Goal: Use online tool/utility: Use online tool/utility

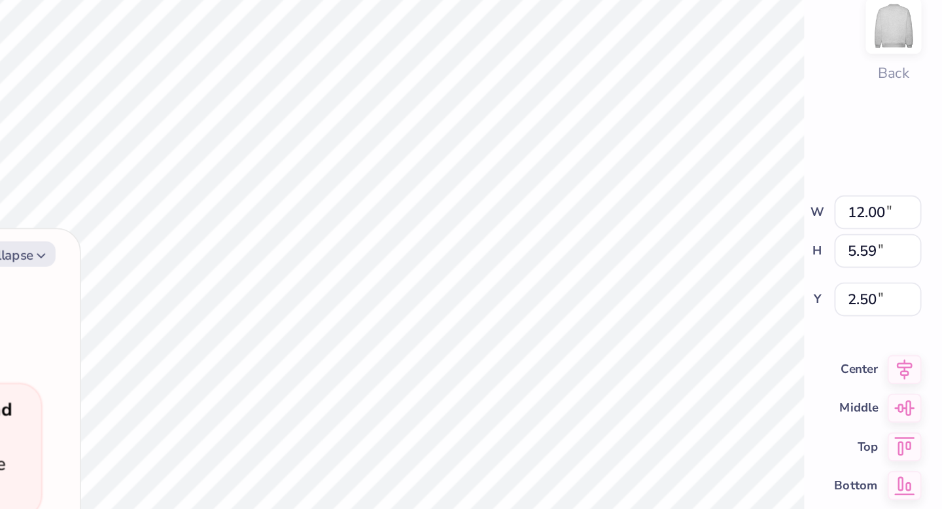
type textarea "x"
type input "3.40"
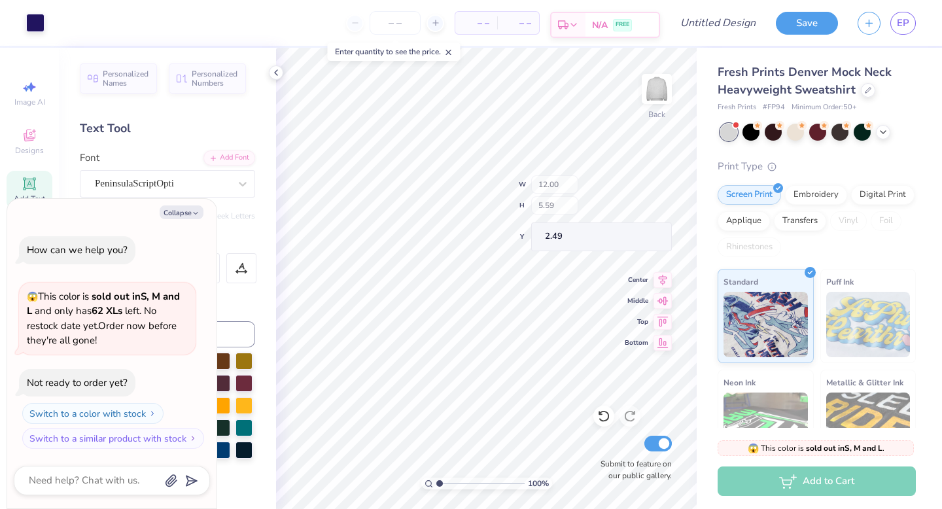
type textarea "x"
type input "3.40"
click at [602, 415] on icon at bounding box center [603, 416] width 13 height 13
click at [602, 412] on icon at bounding box center [603, 417] width 11 height 12
type textarea "x"
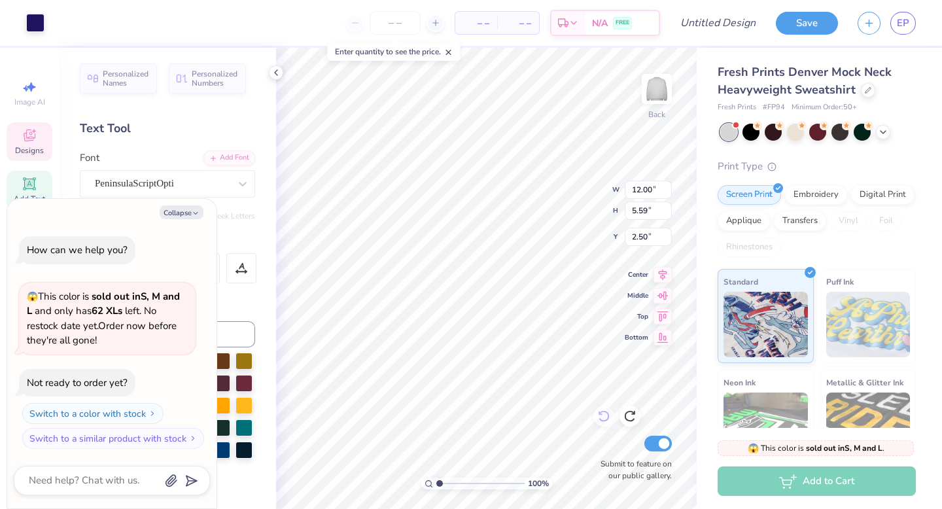
type input "2.49"
click at [608, 416] on icon at bounding box center [603, 417] width 11 height 12
type textarea "x"
type input "3.40"
type textarea "x"
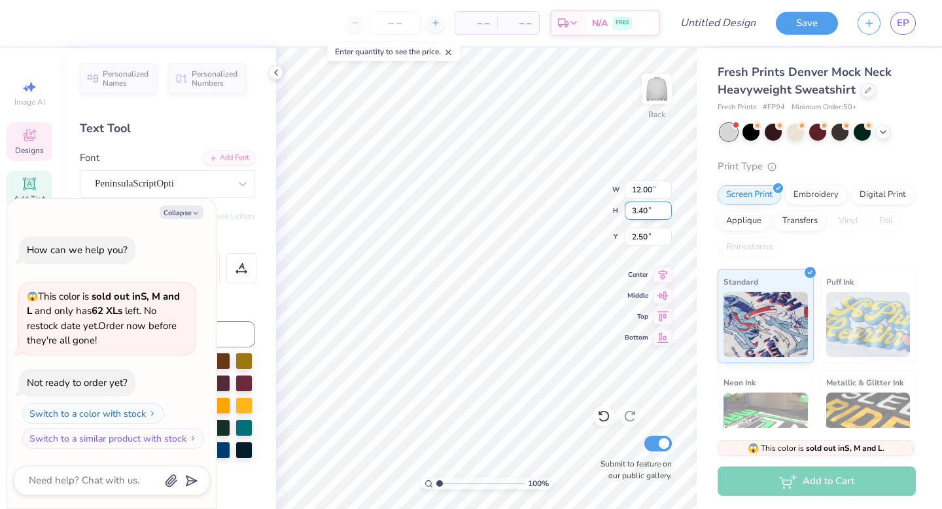
type textarea "G"
type textarea "x"
type textarea "D"
type textarea "x"
type textarea "De"
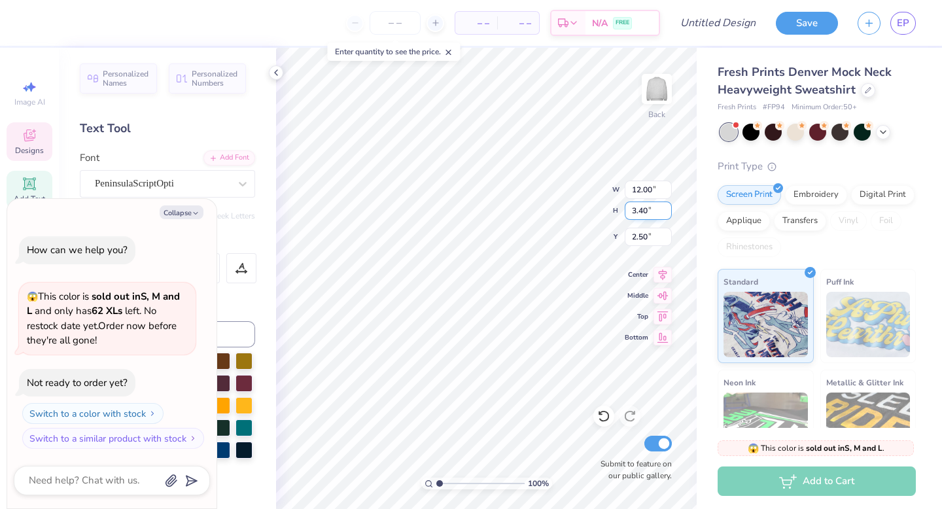
type textarea "x"
type textarea "Del"
type textarea "x"
type textarea "Delt"
type textarea "x"
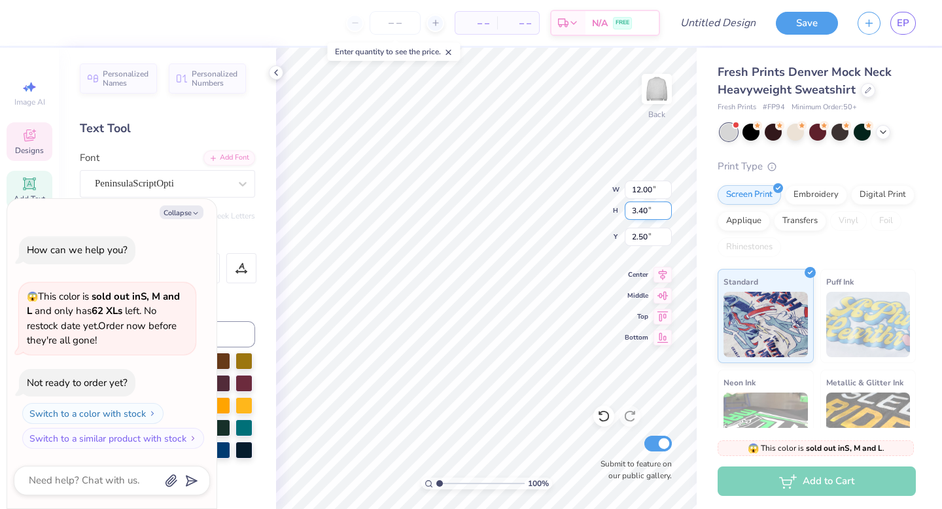
type textarea "Delta"
type textarea "x"
type textarea "Delta G"
type textarea "x"
type textarea "Delta Ga"
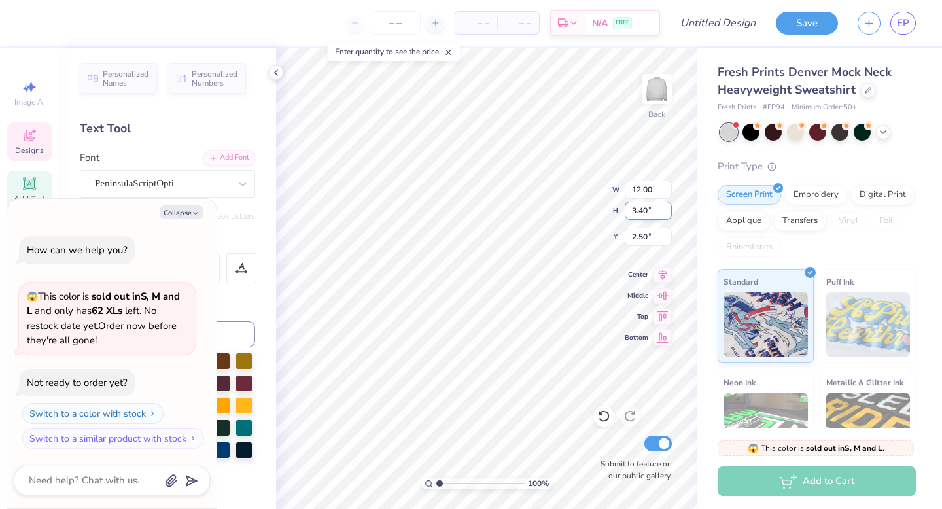
type textarea "x"
type textarea "Delta Gam"
type textarea "x"
type textarea "Delta [PERSON_NAME]"
type textarea "x"
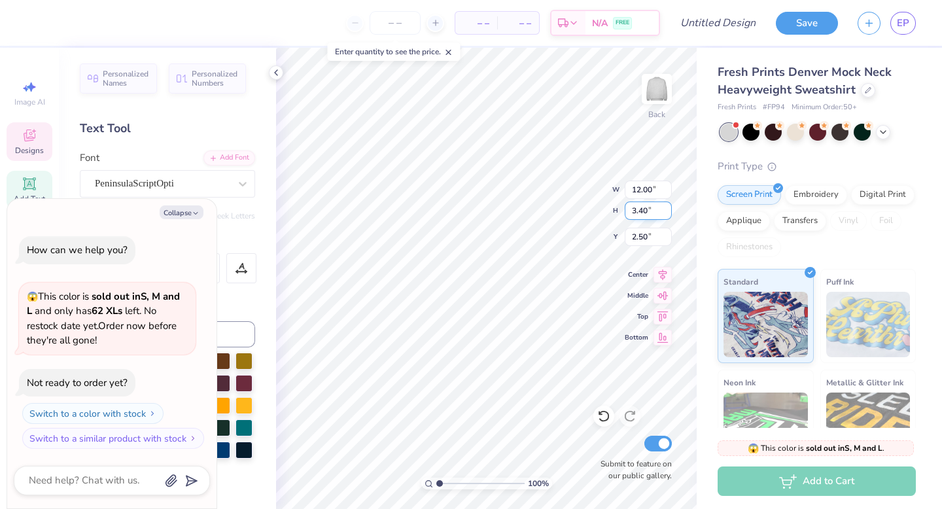
type textarea "Delta Gamma"
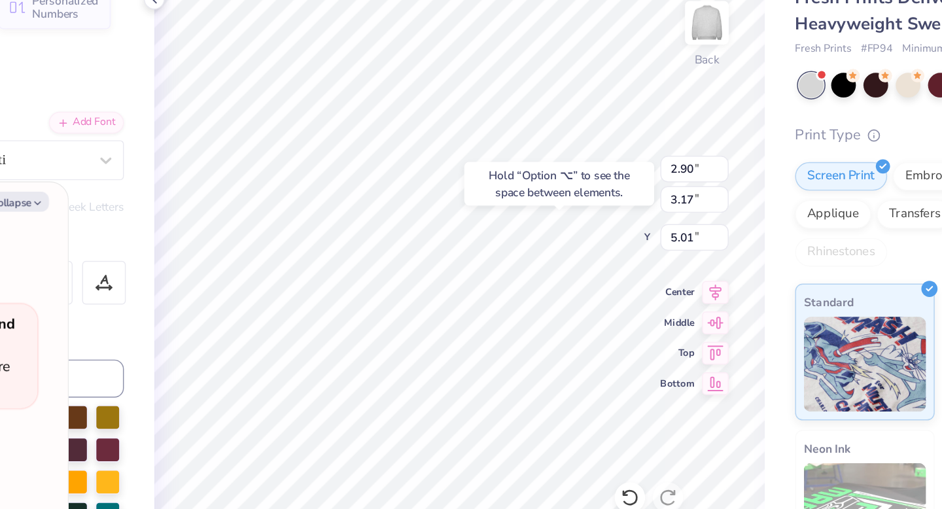
type textarea "x"
type input "4.92"
type textarea "x"
type input "2.90"
type input "3.17"
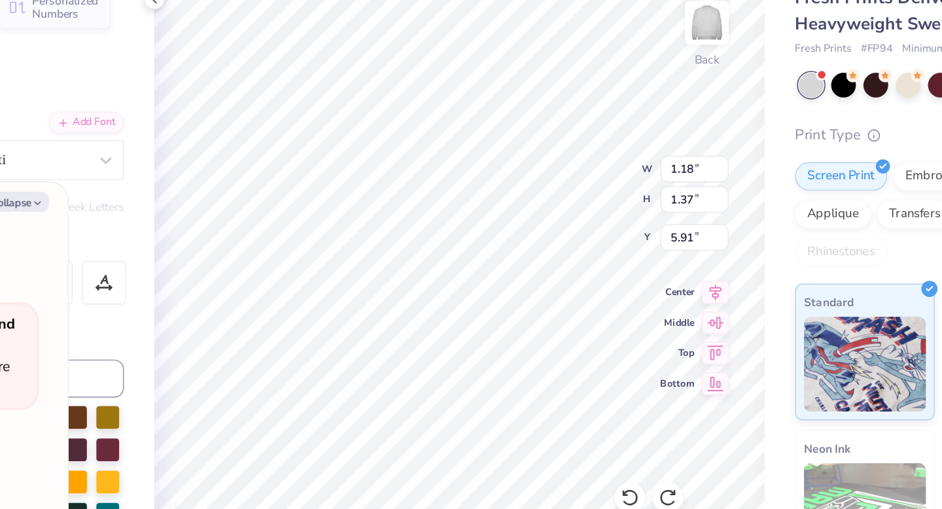
type input "4.92"
type textarea "x"
type input "1.18"
type input "1.37"
type input "5.91"
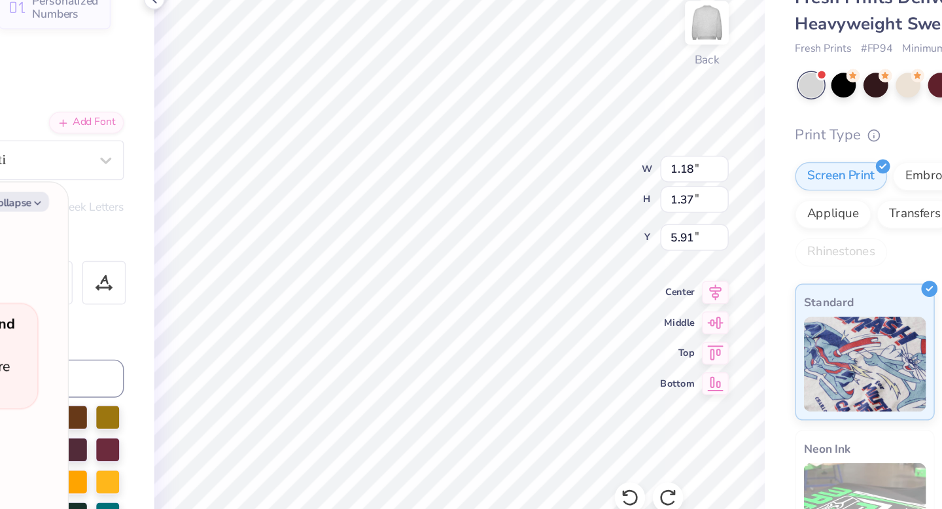
type textarea "x"
type input "5.82"
type textarea "x"
type input "5.91"
type textarea "x"
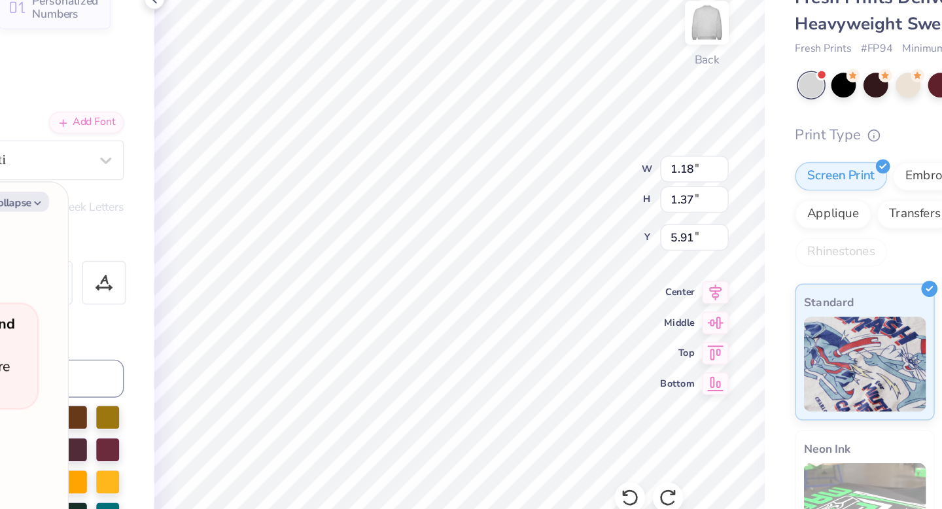
type input "2.90"
type input "3.17"
type input "4.92"
type textarea "x"
type input "5.30"
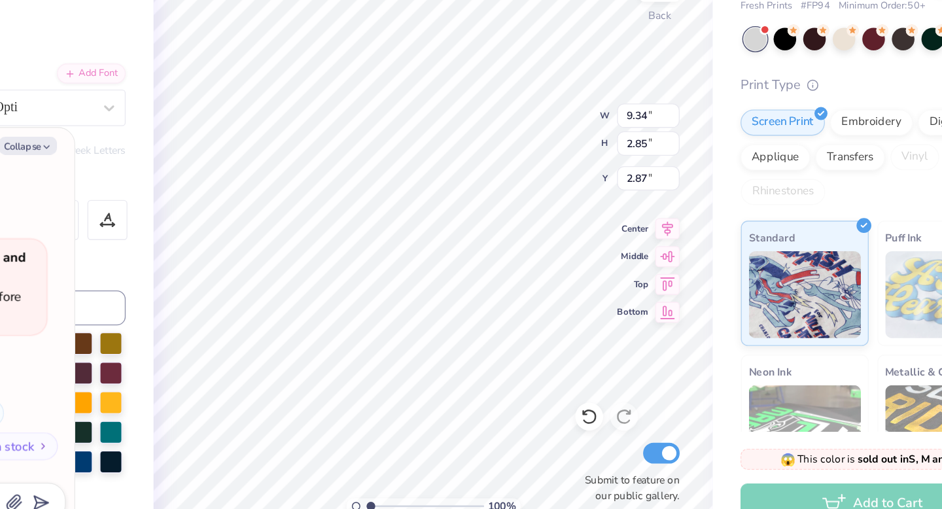
type textarea "x"
type input "9.48"
type input "2.10"
type input "3.04"
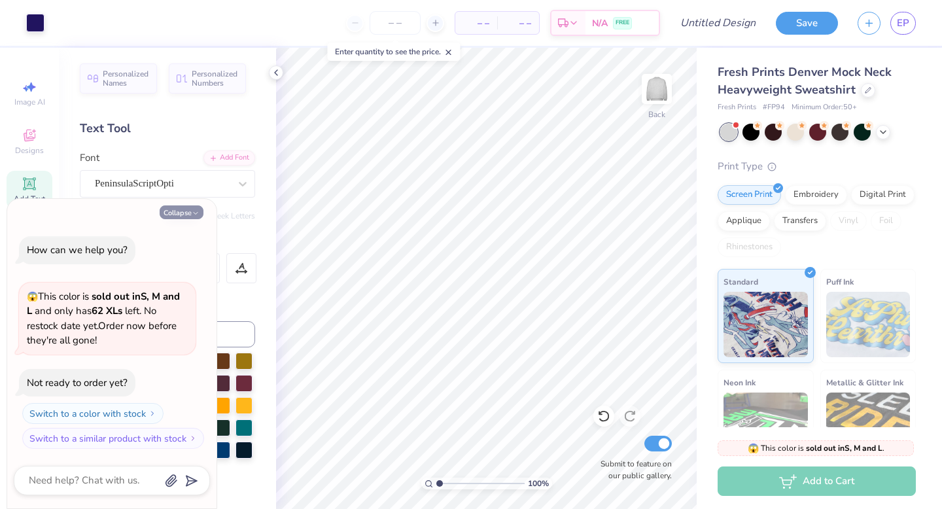
click at [178, 211] on button "Collapse" at bounding box center [182, 212] width 44 height 14
type textarea "x"
